Goal: Navigation & Orientation: Go to known website

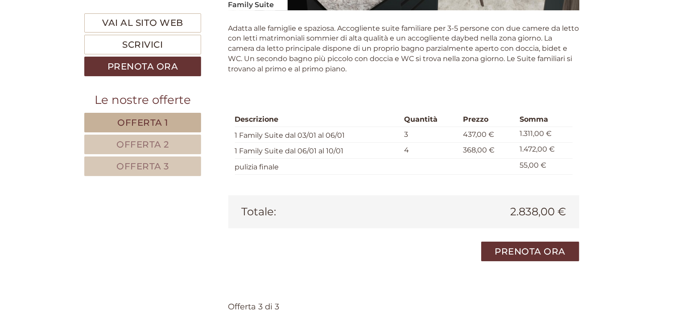
scroll to position [1513, 0]
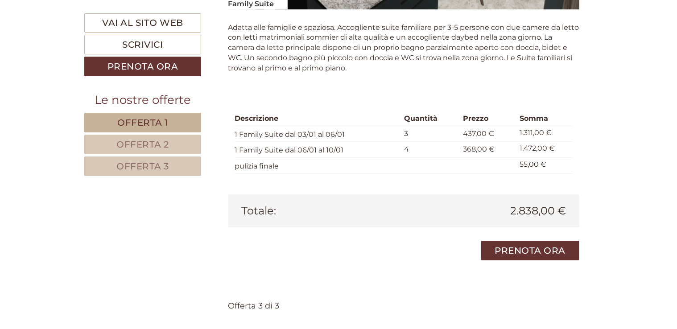
click at [179, 138] on link "Offerta 2" at bounding box center [142, 145] width 117 height 20
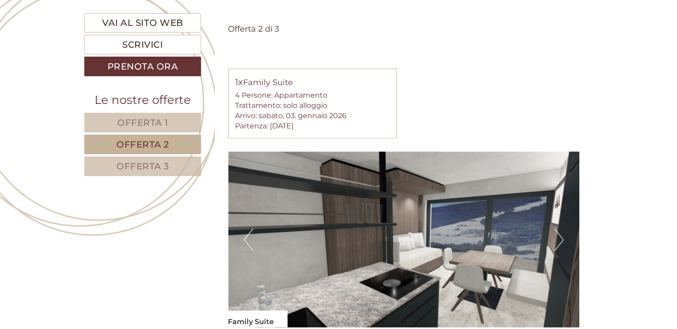
click at [171, 166] on link "Offerta 3" at bounding box center [142, 167] width 117 height 20
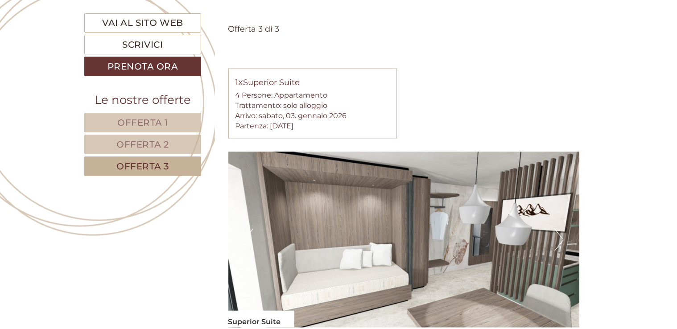
click at [164, 113] on link "Offerta 1" at bounding box center [142, 123] width 117 height 20
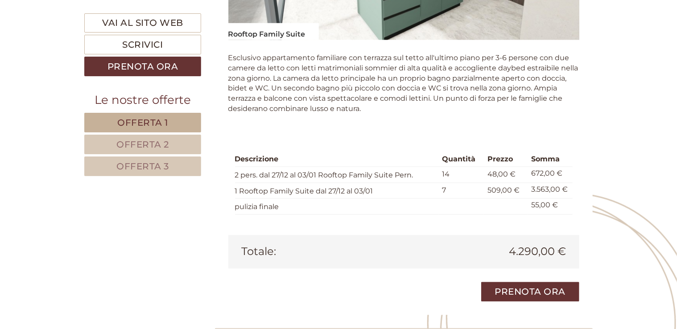
scroll to position [877, 0]
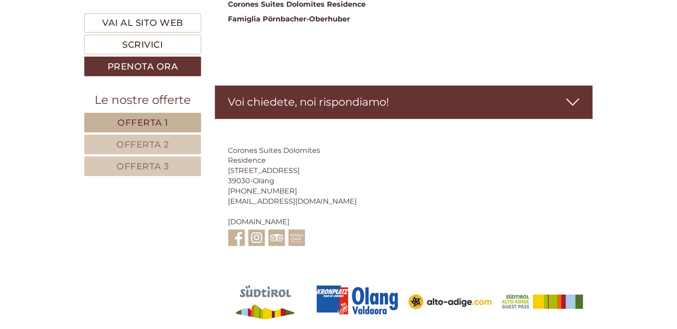
click at [138, 148] on span "Offerta 2" at bounding box center [142, 144] width 53 height 11
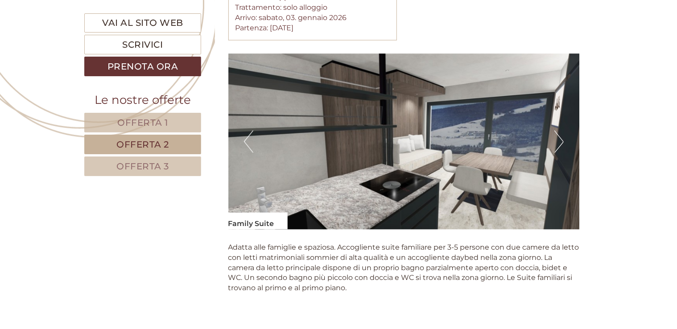
scroll to position [686, 0]
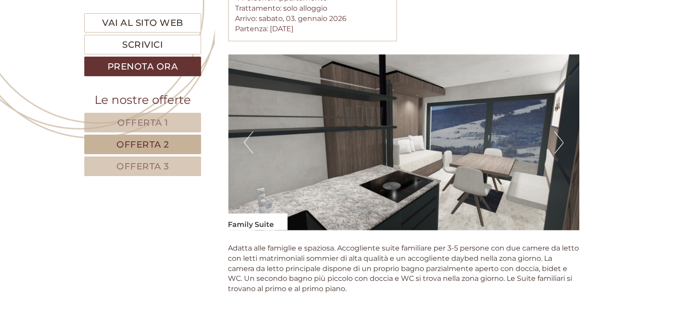
click at [559, 132] on button "Next" at bounding box center [559, 143] width 9 height 22
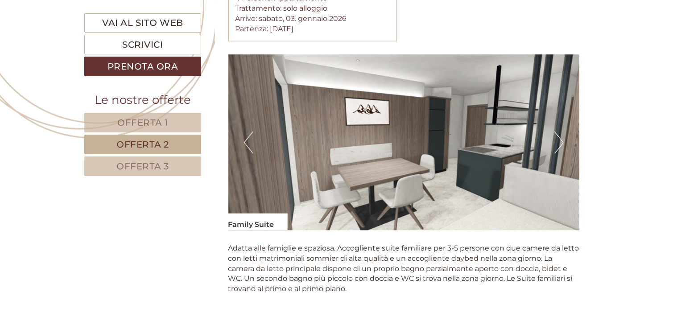
click at [560, 132] on button "Next" at bounding box center [559, 143] width 9 height 22
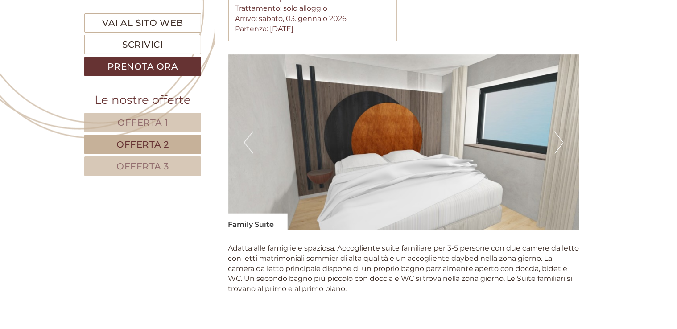
click at [561, 132] on button "Next" at bounding box center [559, 143] width 9 height 22
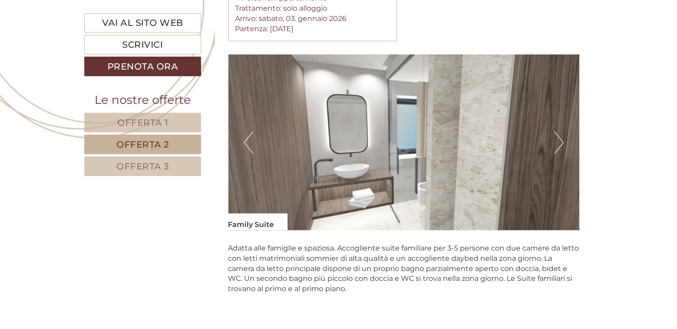
drag, startPoint x: 561, startPoint y: 131, endPoint x: 559, endPoint y: 126, distance: 5.8
click at [559, 132] on button "Next" at bounding box center [559, 143] width 9 height 22
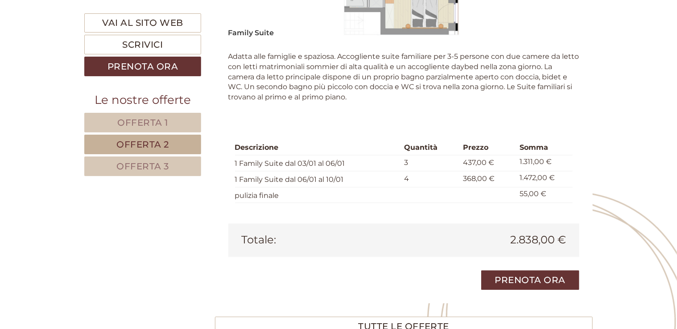
scroll to position [893, 0]
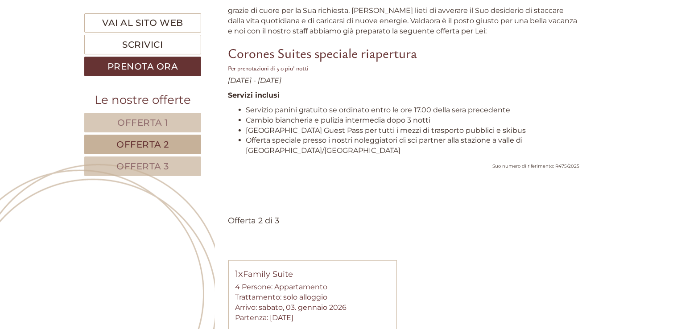
click at [186, 163] on link "Offerta 3" at bounding box center [142, 167] width 117 height 20
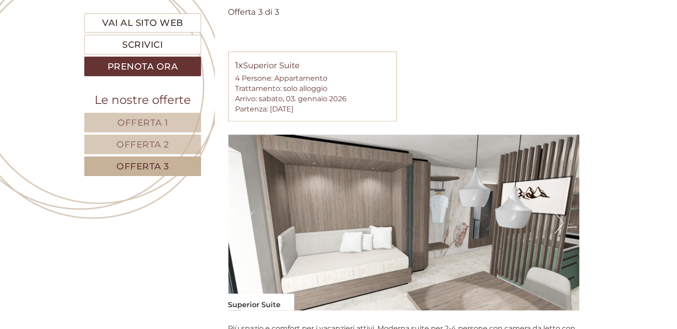
scroll to position [580, 0]
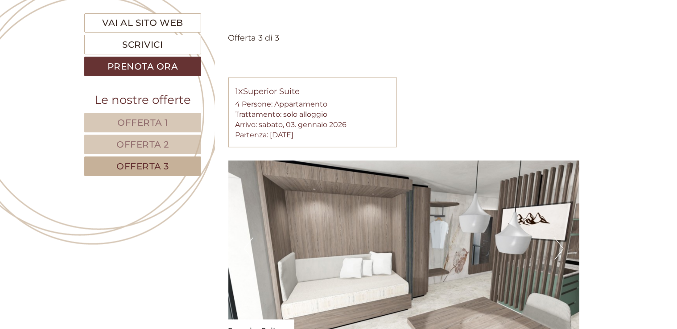
click at [560, 238] on button "Next" at bounding box center [559, 249] width 9 height 22
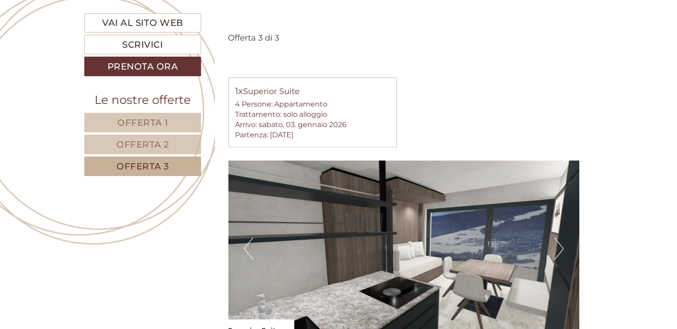
click at [560, 238] on button "Next" at bounding box center [559, 249] width 9 height 22
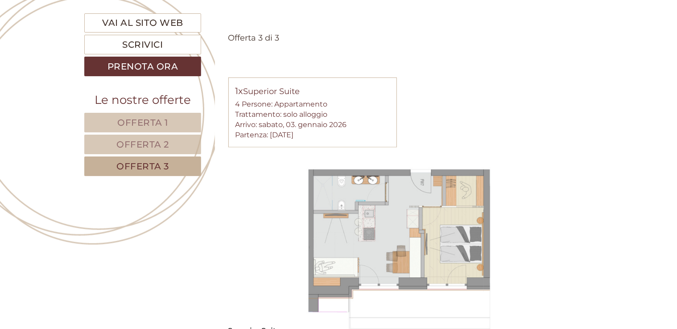
drag, startPoint x: 560, startPoint y: 236, endPoint x: 566, endPoint y: 278, distance: 42.3
click at [566, 278] on img at bounding box center [404, 249] width 352 height 176
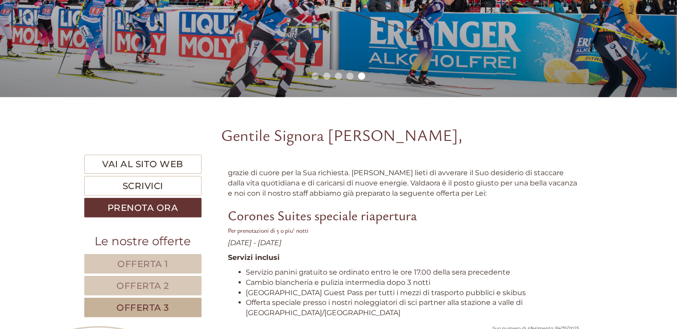
scroll to position [288, 0]
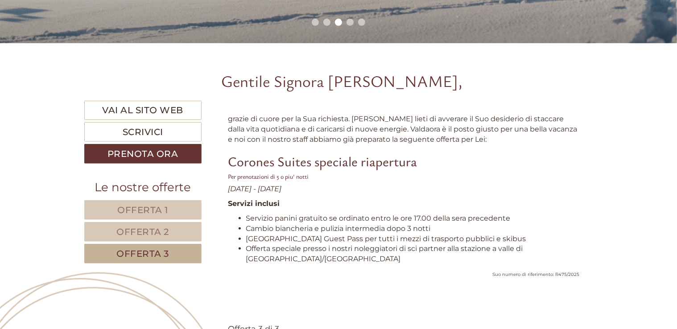
click at [166, 203] on link "Offerta 1" at bounding box center [142, 210] width 117 height 20
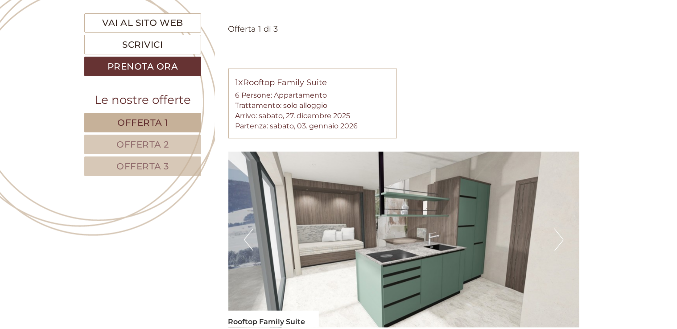
click at [159, 141] on span "Offerta 2" at bounding box center [142, 144] width 53 height 11
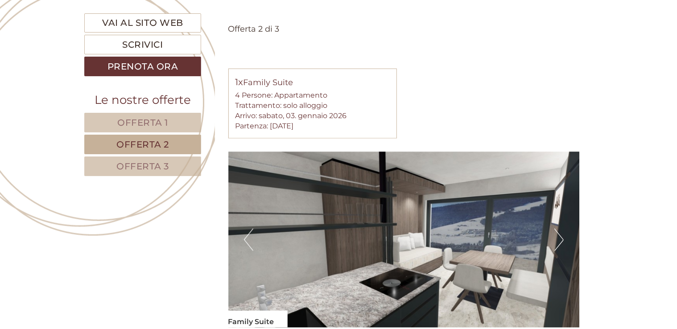
click at [147, 126] on span "Offerta 1" at bounding box center [142, 122] width 51 height 11
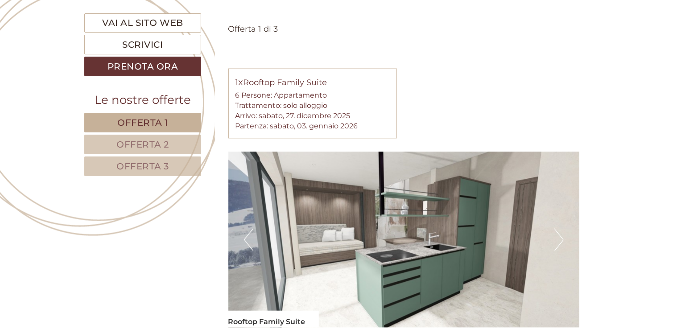
click at [157, 144] on span "Offerta 2" at bounding box center [142, 144] width 53 height 11
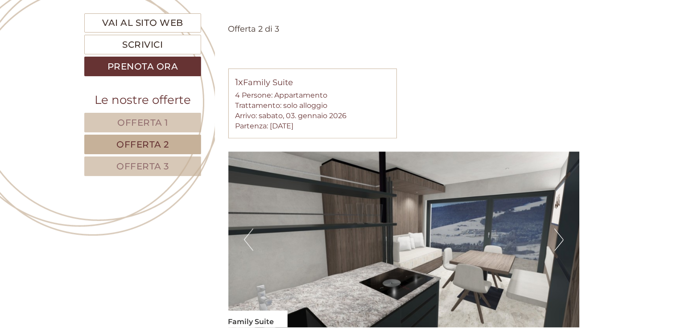
click at [164, 166] on span "Offerta 3" at bounding box center [142, 166] width 53 height 11
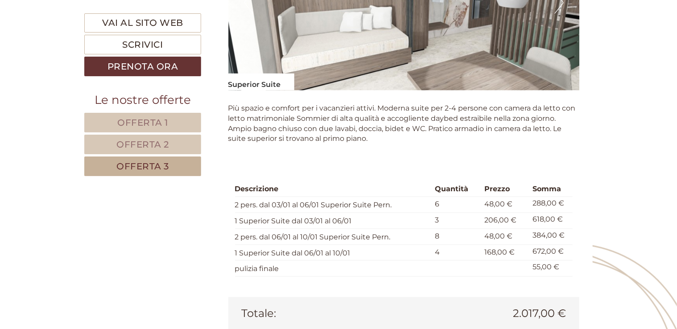
scroll to position [821, 0]
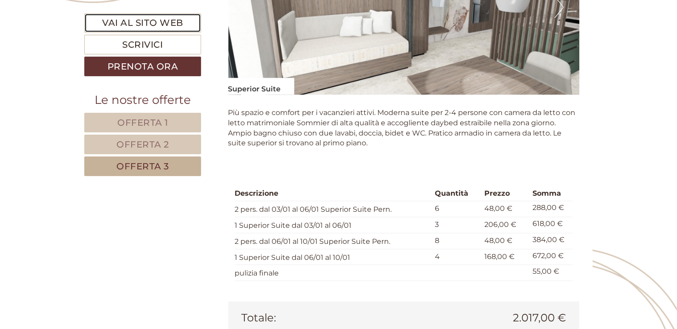
click at [157, 27] on link "Vai al sito web" at bounding box center [142, 22] width 117 height 19
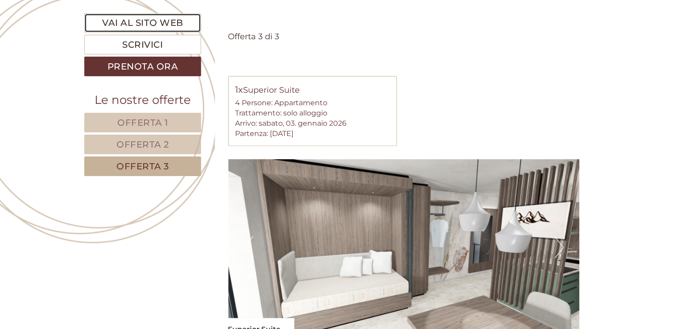
scroll to position [575, 0]
